Goal: Task Accomplishment & Management: Manage account settings

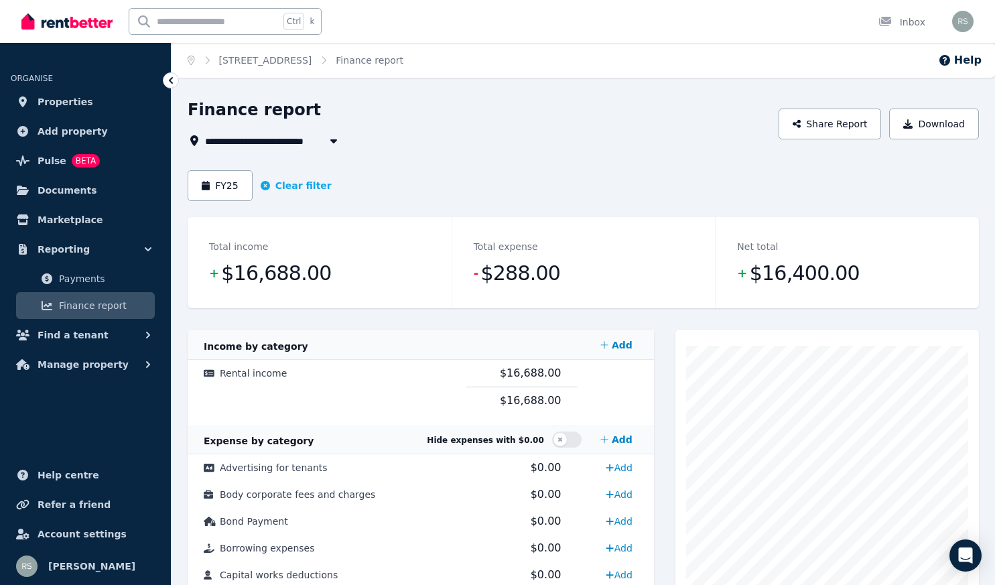
click at [330, 136] on icon "button" at bounding box center [333, 140] width 13 height 11
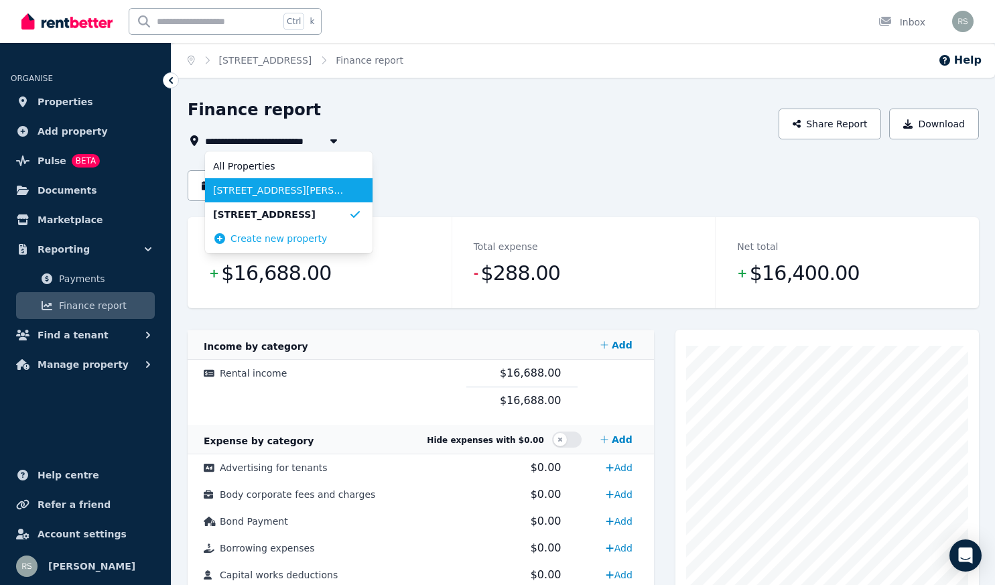
click at [273, 192] on span "[STREET_ADDRESS][PERSON_NAME]" at bounding box center [280, 190] width 135 height 13
type input "**********"
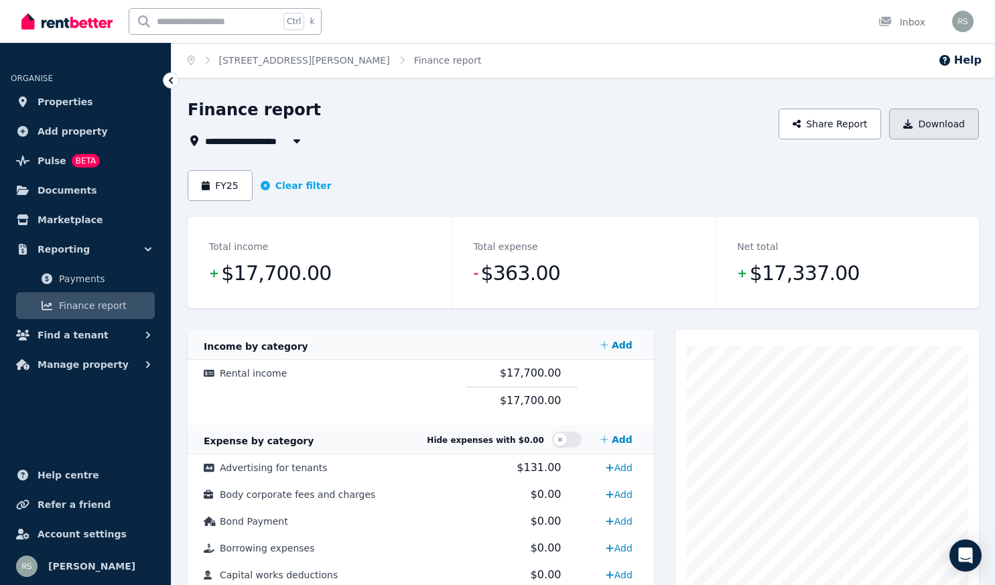
click at [934, 121] on button "Download" at bounding box center [934, 124] width 90 height 31
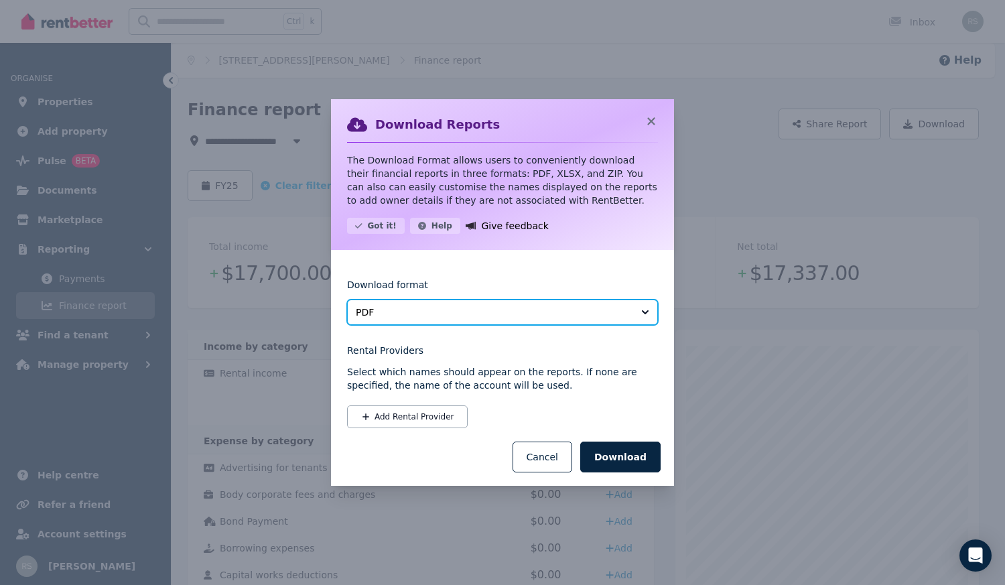
click at [573, 311] on span "PDF" at bounding box center [493, 311] width 275 height 13
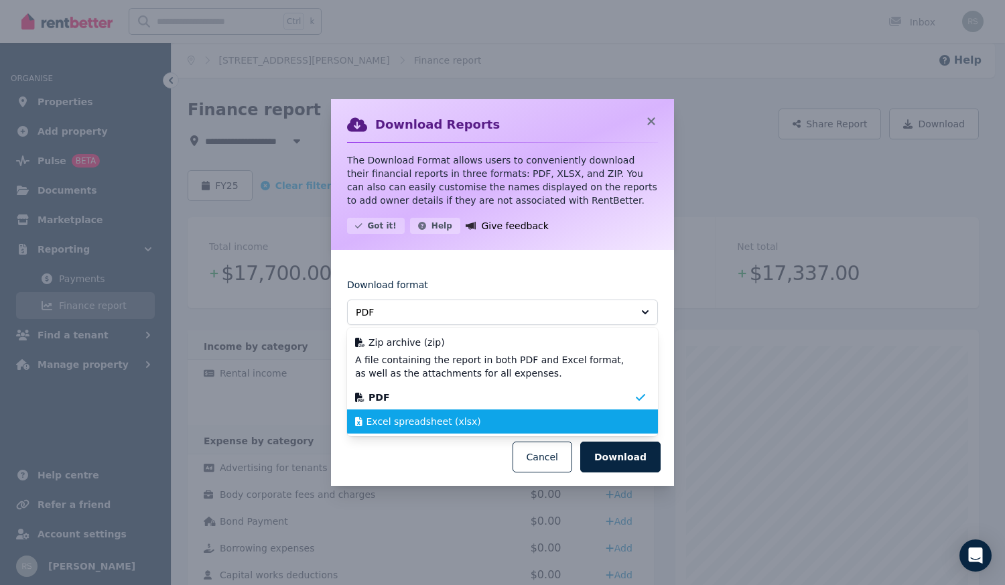
click at [451, 425] on span "Excel spreadsheet (xlsx)" at bounding box center [423, 421] width 115 height 13
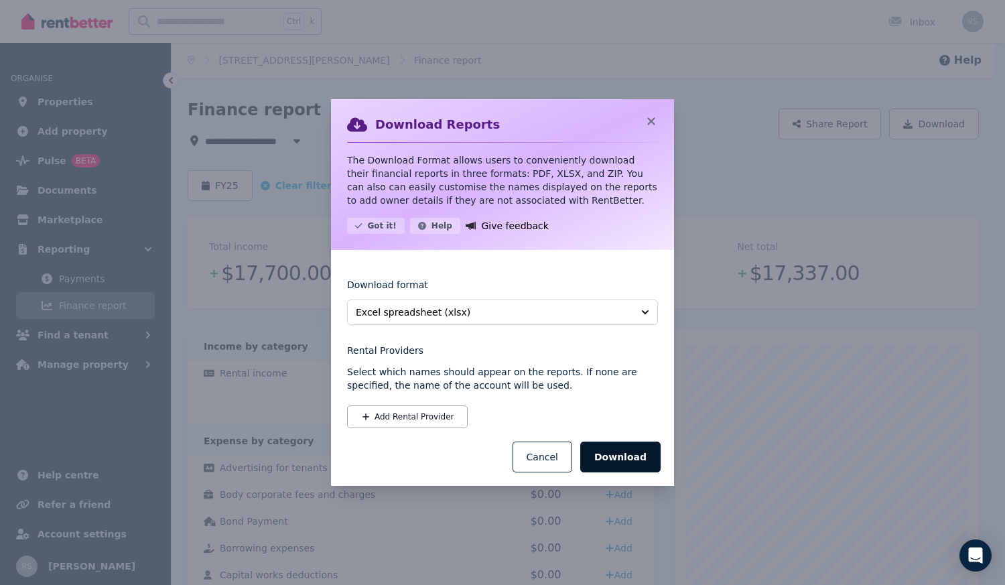
click at [609, 454] on button "Download" at bounding box center [620, 456] width 80 height 31
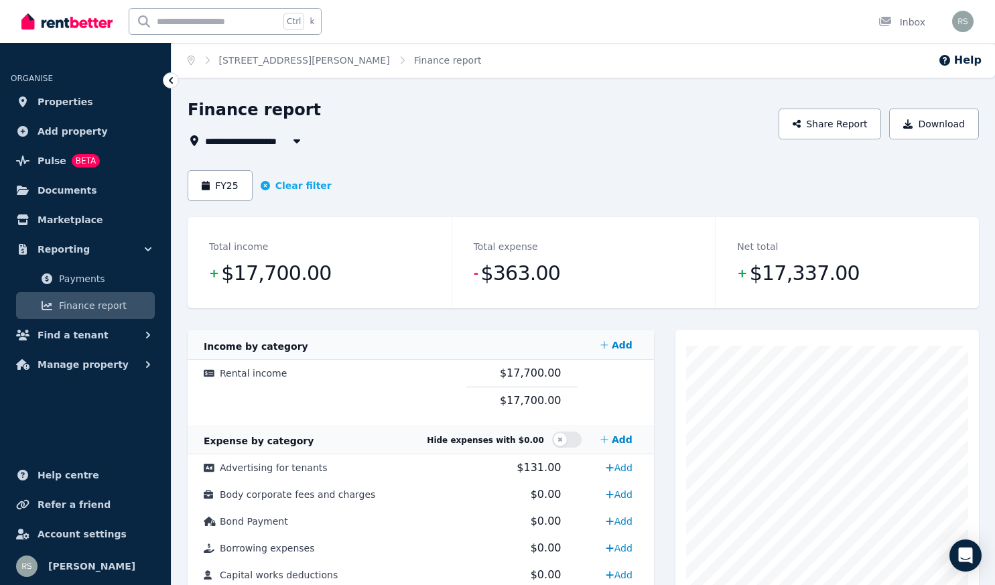
click at [580, 176] on div "FY25 Clear filter" at bounding box center [583, 185] width 791 height 31
click at [920, 127] on button "Download" at bounding box center [934, 124] width 90 height 31
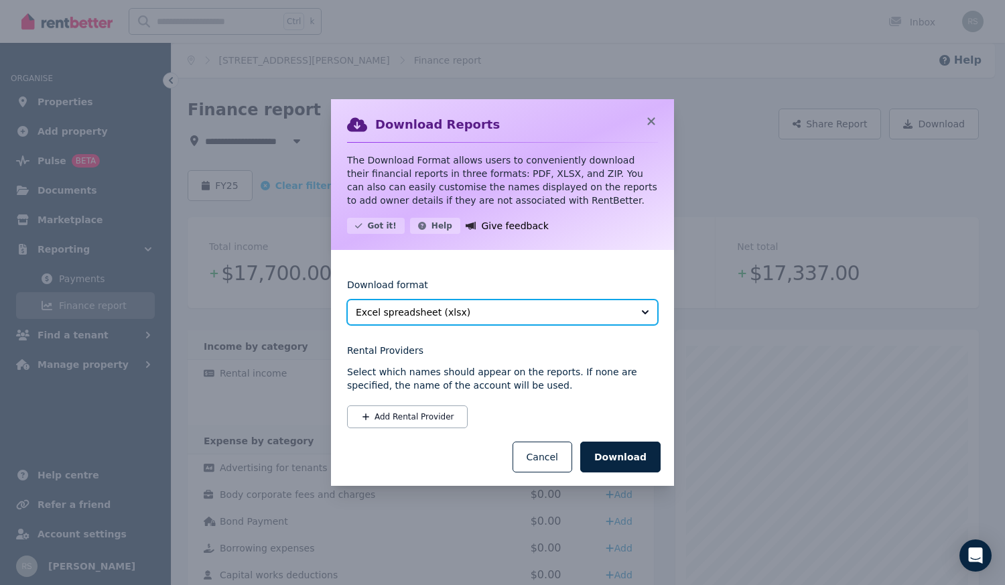
click at [455, 313] on span "Excel spreadsheet (xlsx)" at bounding box center [493, 311] width 275 height 13
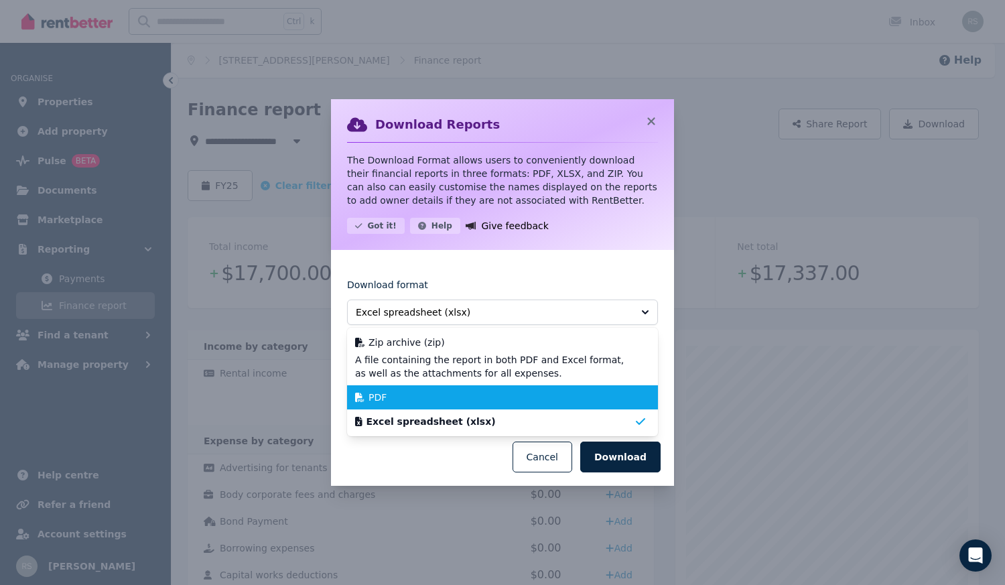
click at [385, 391] on div "PDF" at bounding box center [494, 397] width 279 height 13
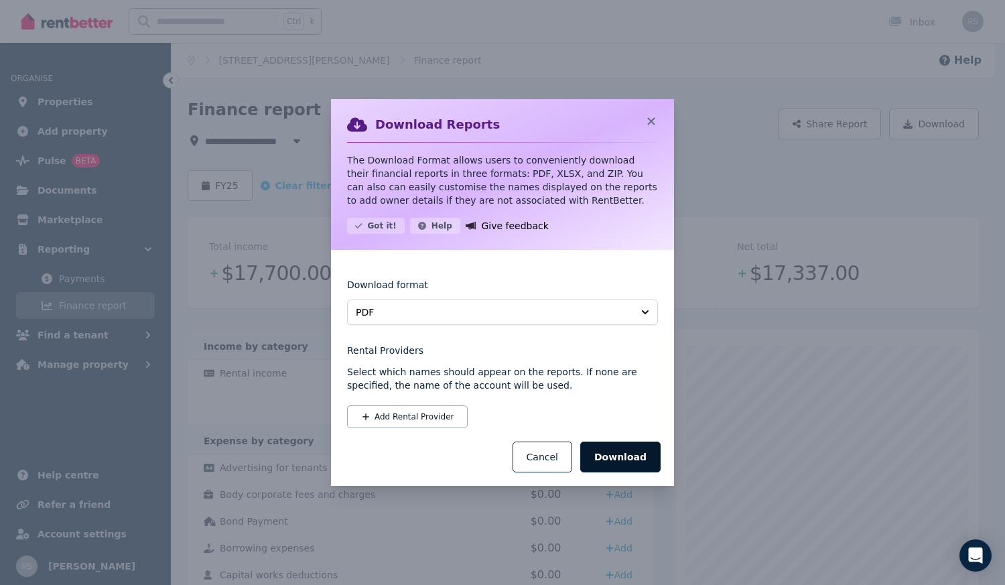
click at [619, 456] on button "Download" at bounding box center [620, 456] width 80 height 31
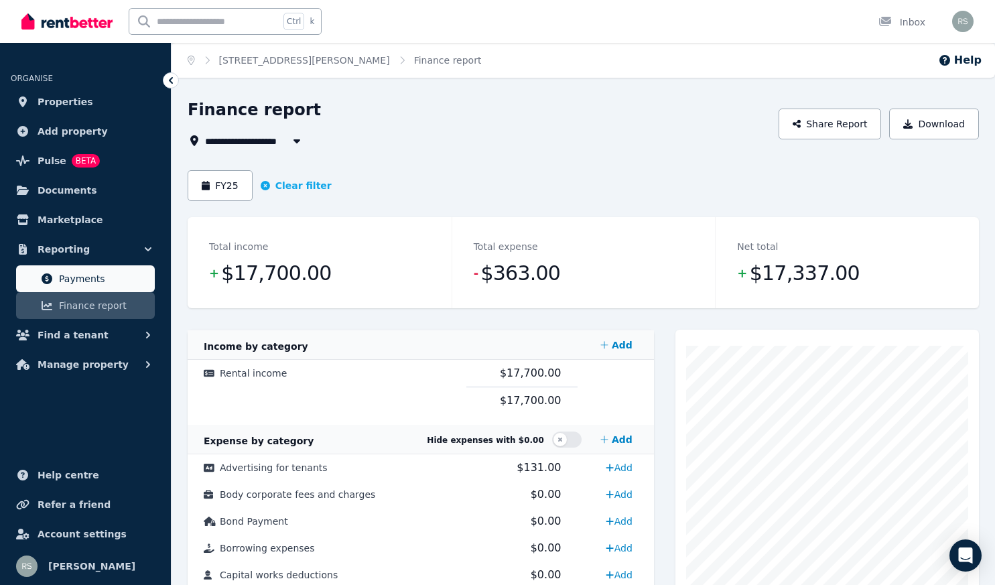
click at [74, 281] on span "Payments" at bounding box center [104, 279] width 90 height 16
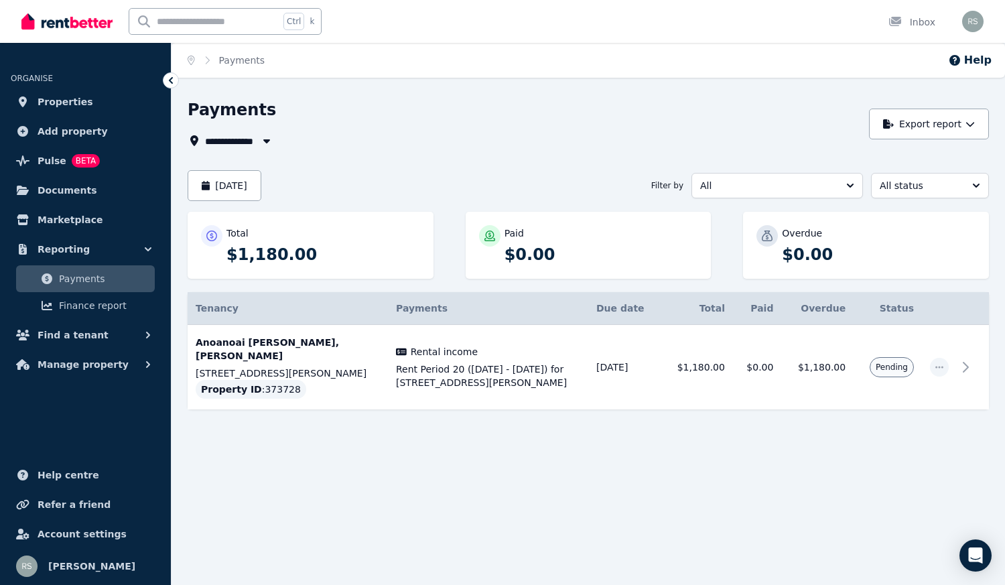
click at [261, 138] on icon "button" at bounding box center [266, 140] width 13 height 11
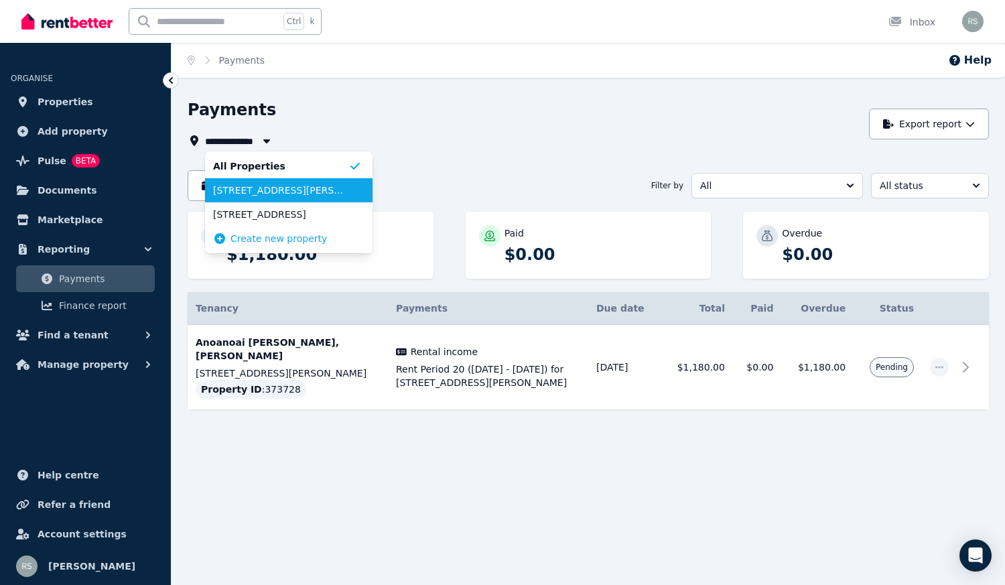
click at [250, 187] on span "[STREET_ADDRESS][PERSON_NAME]" at bounding box center [280, 190] width 135 height 13
type input "**********"
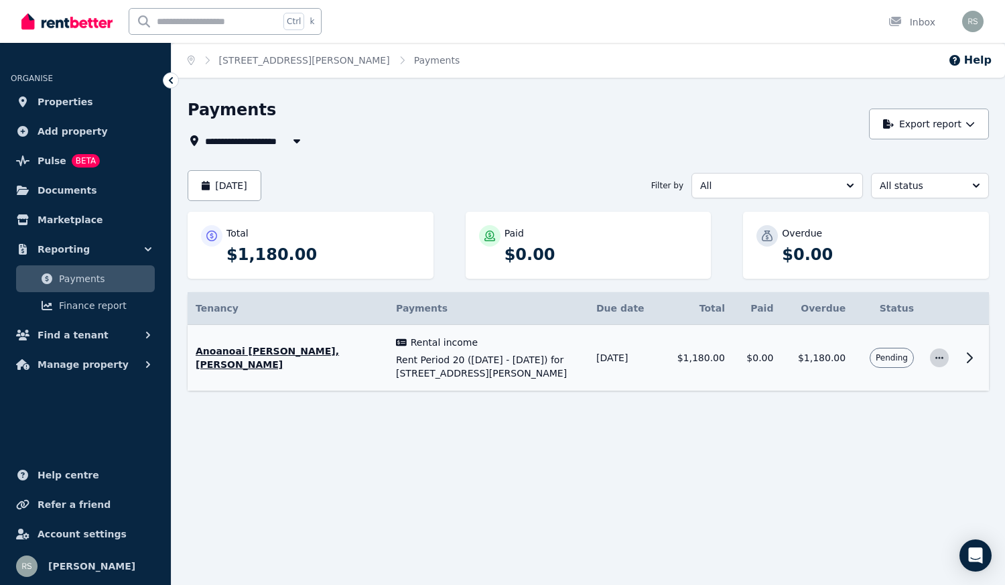
click at [942, 356] on icon "button" at bounding box center [939, 357] width 11 height 9
click at [871, 423] on span "Mark as paid" at bounding box center [895, 421] width 86 height 16
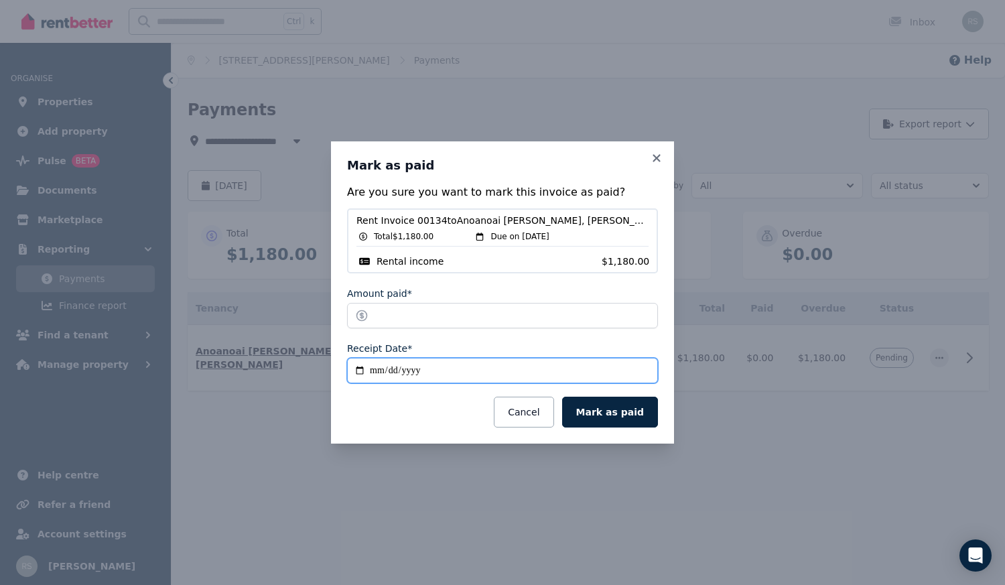
click at [393, 370] on input "**********" at bounding box center [502, 370] width 311 height 25
type input "**********"
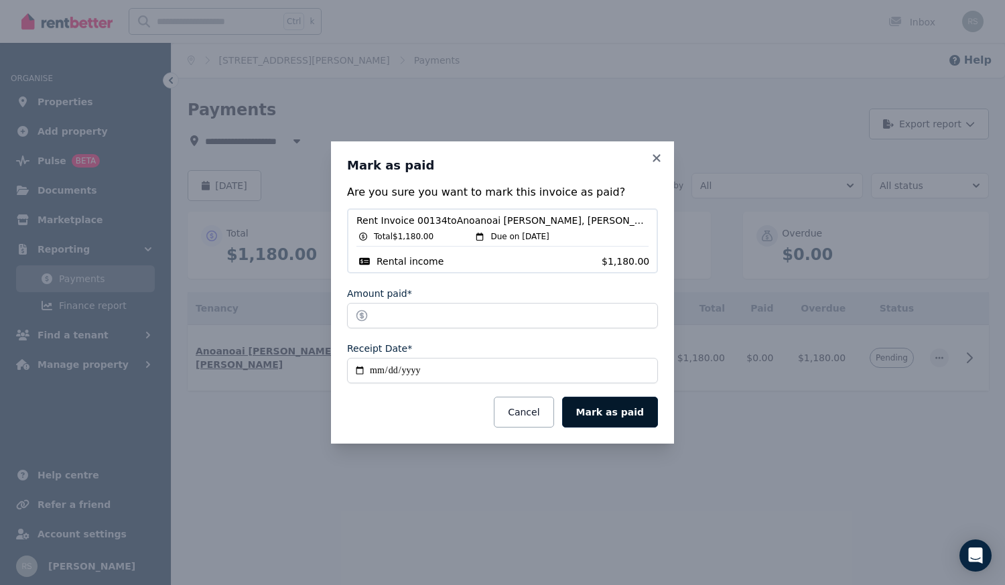
click at [625, 414] on button "Mark as paid" at bounding box center [610, 412] width 96 height 31
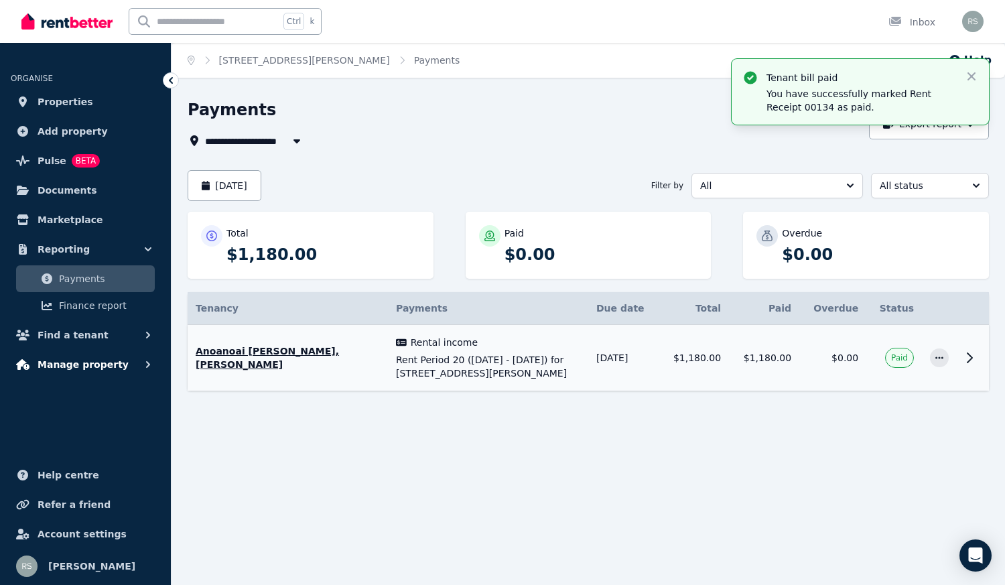
click at [80, 362] on span "Manage property" at bounding box center [83, 364] width 91 height 16
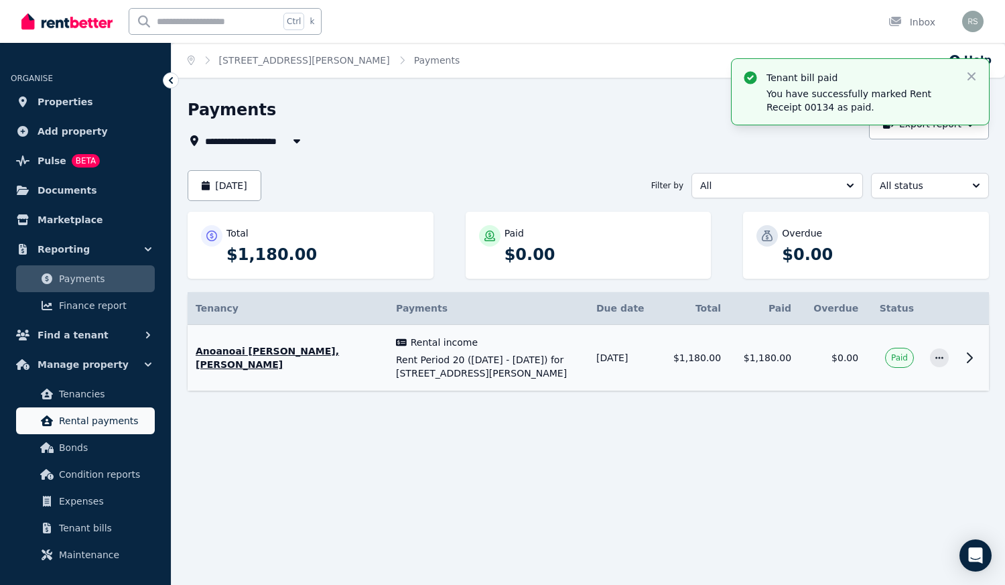
click at [95, 420] on span "Rental payments" at bounding box center [104, 421] width 90 height 16
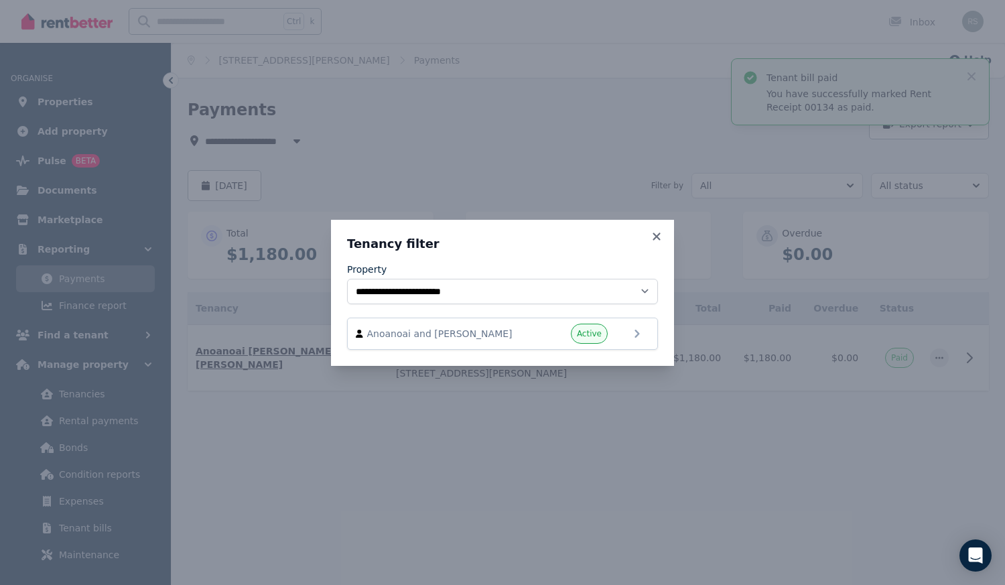
click at [597, 440] on div "**********" at bounding box center [502, 292] width 1005 height 585
click at [629, 336] on div "Anoanoai and [PERSON_NAME] Active" at bounding box center [502, 334] width 293 height 20
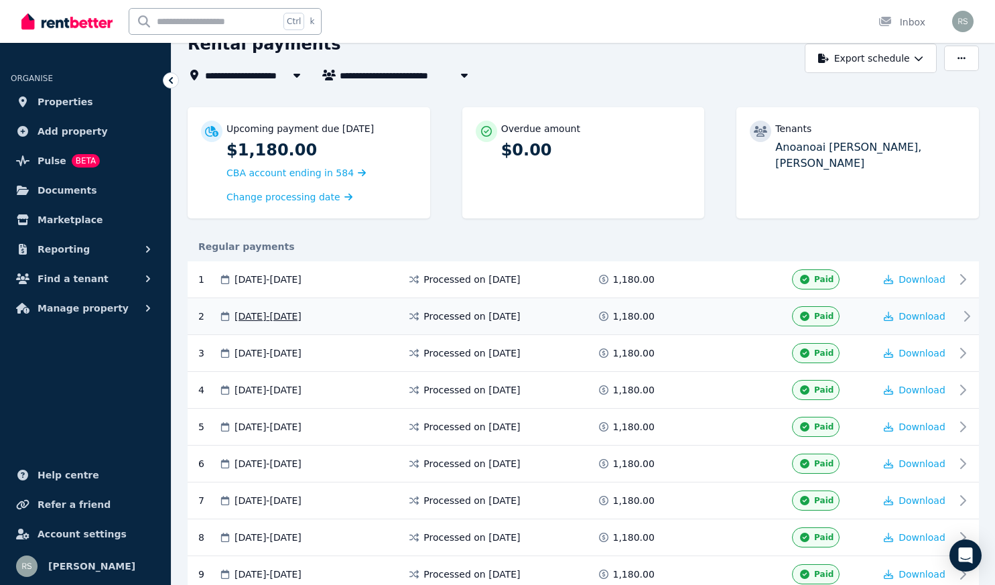
scroll to position [67, 0]
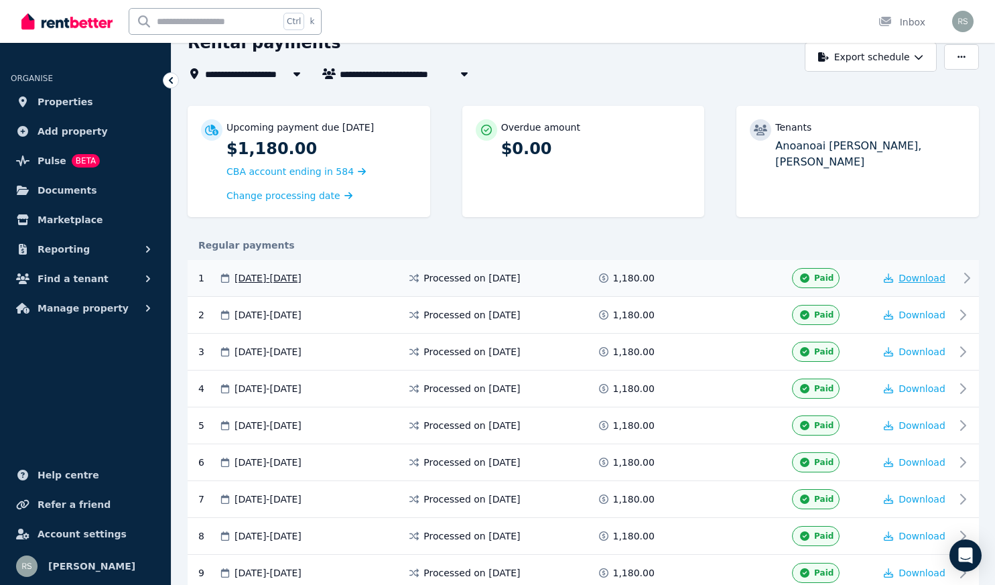
click at [902, 279] on span "Download" at bounding box center [921, 278] width 47 height 11
click at [892, 315] on icon "button" at bounding box center [888, 314] width 9 height 9
click at [891, 348] on icon "button" at bounding box center [888, 351] width 9 height 9
click at [902, 387] on span "Download" at bounding box center [921, 388] width 47 height 11
click at [907, 422] on span "Download" at bounding box center [921, 425] width 47 height 11
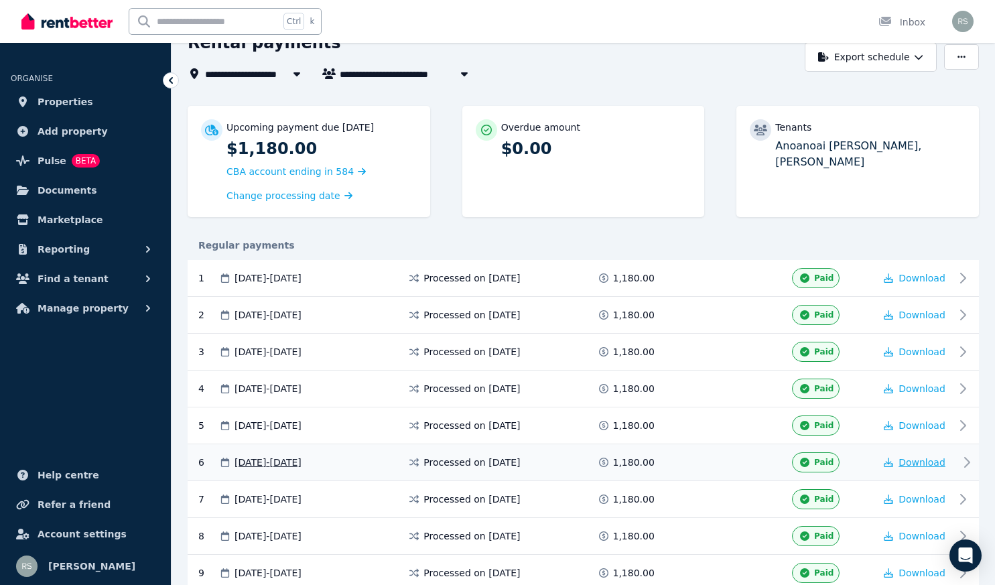
click at [906, 457] on span "Download" at bounding box center [921, 462] width 47 height 11
click at [900, 501] on span "Download" at bounding box center [921, 499] width 47 height 11
click at [910, 531] on span "Download" at bounding box center [921, 536] width 47 height 11
click at [717, 208] on div "Upcoming payment due [DATE] $1,180.00 CBA account ending in 584 Change processi…" at bounding box center [583, 168] width 791 height 125
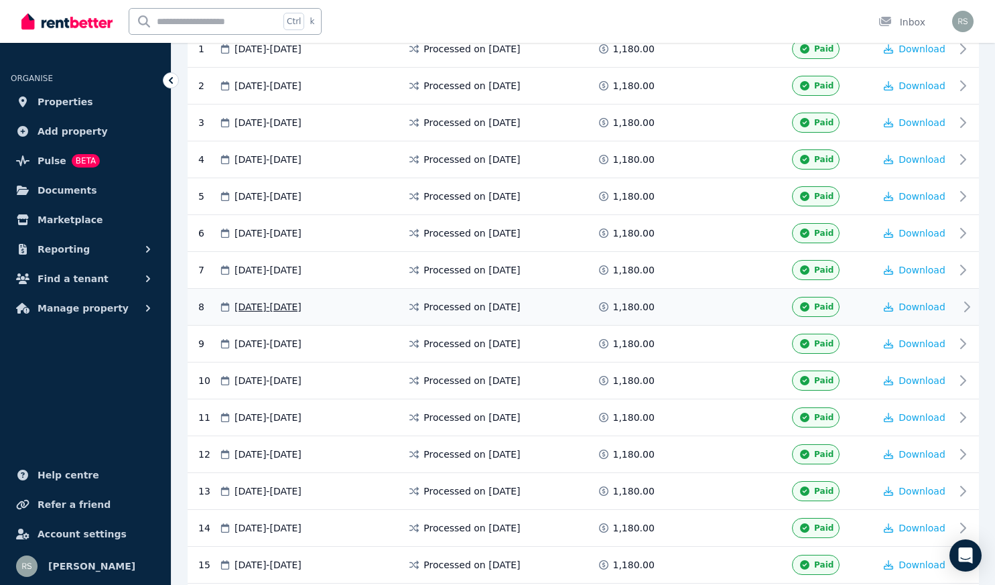
scroll to position [297, 0]
click at [922, 341] on span "Download" at bounding box center [921, 343] width 47 height 11
click at [918, 374] on span "Download" at bounding box center [921, 379] width 47 height 11
click at [911, 419] on span "Download" at bounding box center [921, 416] width 47 height 11
click at [919, 455] on span "Download" at bounding box center [921, 453] width 47 height 11
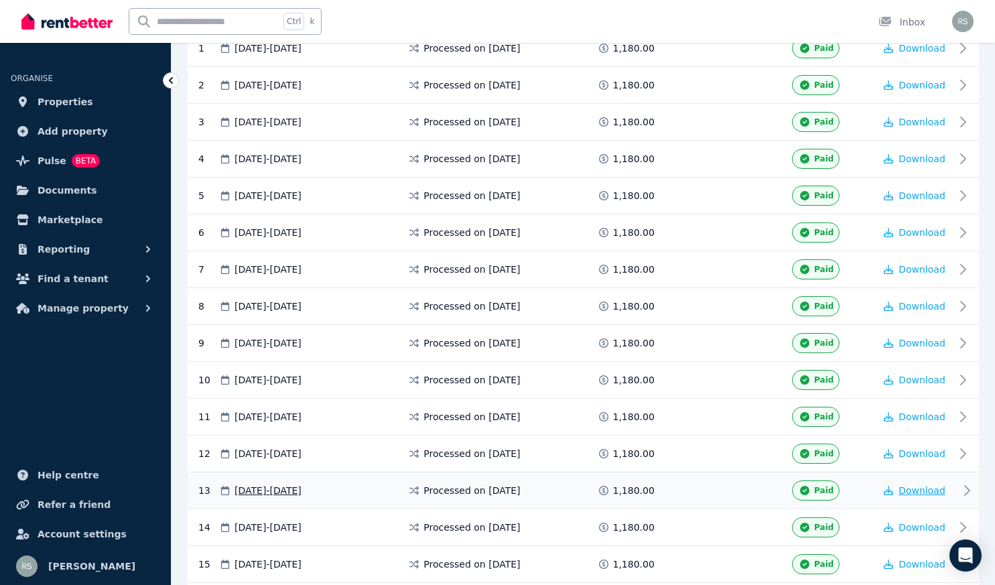
click at [912, 485] on span "Download" at bounding box center [921, 490] width 47 height 11
click at [912, 528] on span "Download" at bounding box center [921, 527] width 47 height 11
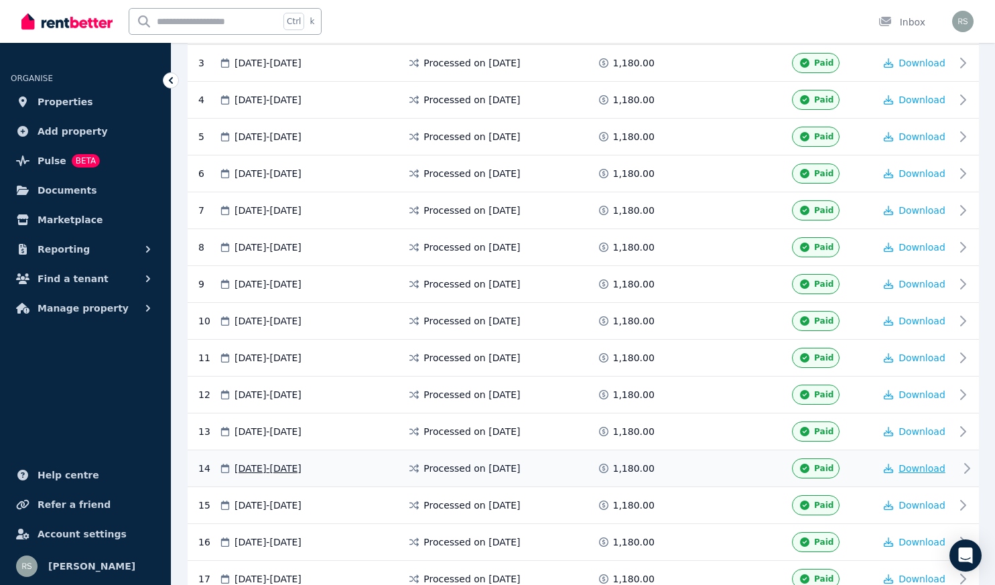
scroll to position [362, 0]
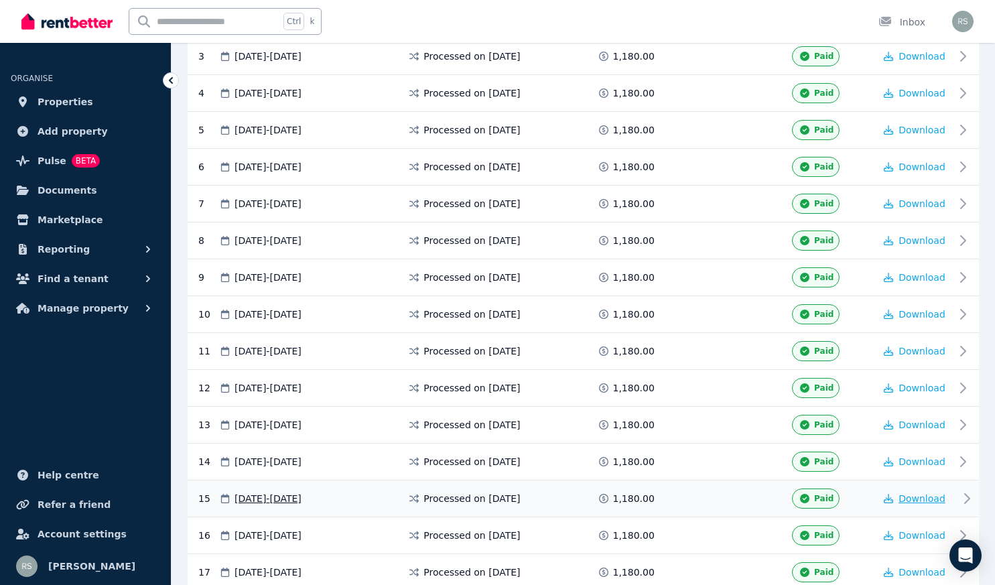
click at [917, 499] on span "Download" at bounding box center [921, 498] width 47 height 11
click at [913, 535] on span "Download" at bounding box center [921, 535] width 47 height 11
